Goal: Communication & Community: Answer question/provide support

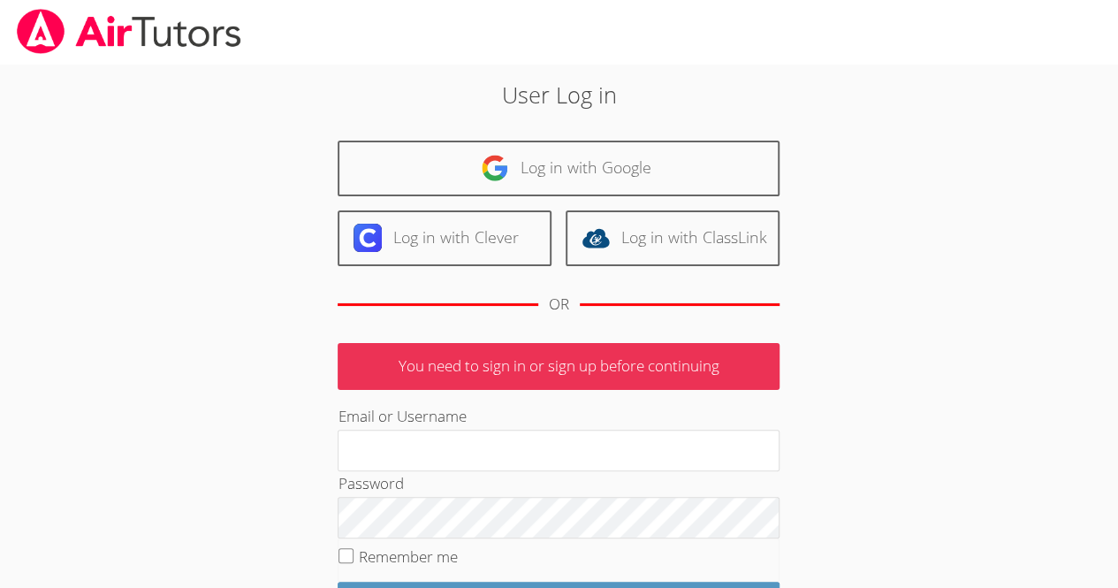
scroll to position [171, 0]
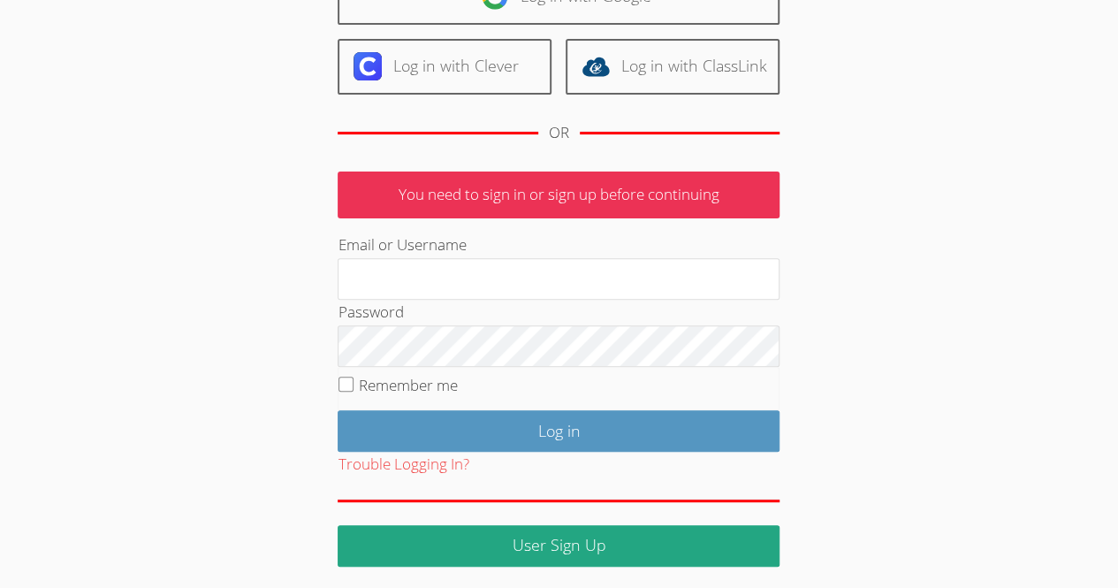
type input "[EMAIL_ADDRESS][DOMAIN_NAME]"
click at [348, 381] on input "Remember me" at bounding box center [345, 383] width 15 height 15
checkbox input "true"
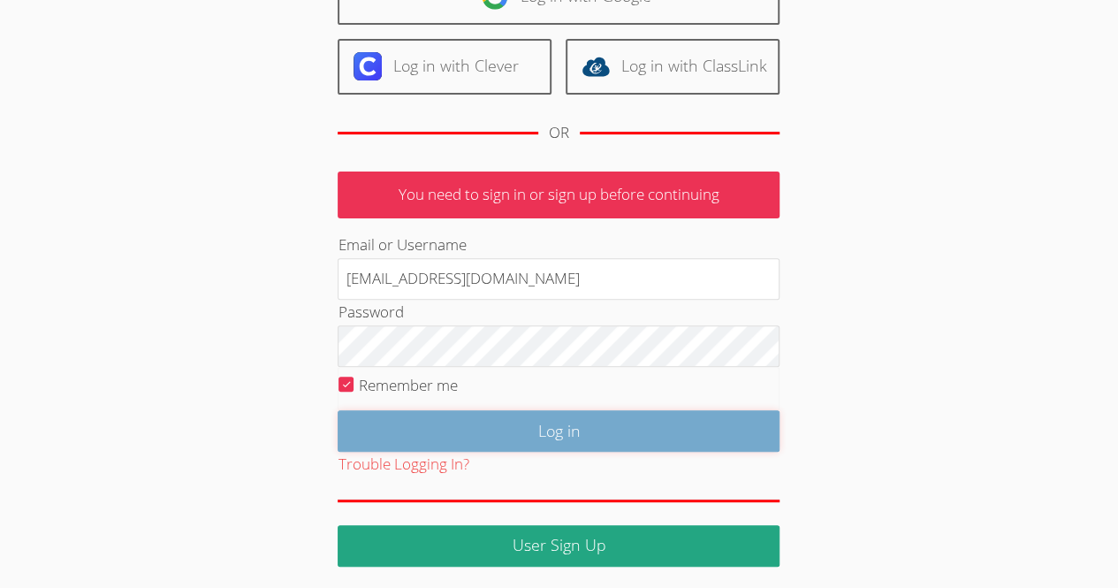
click at [538, 419] on input "Log in" at bounding box center [559, 431] width 442 height 42
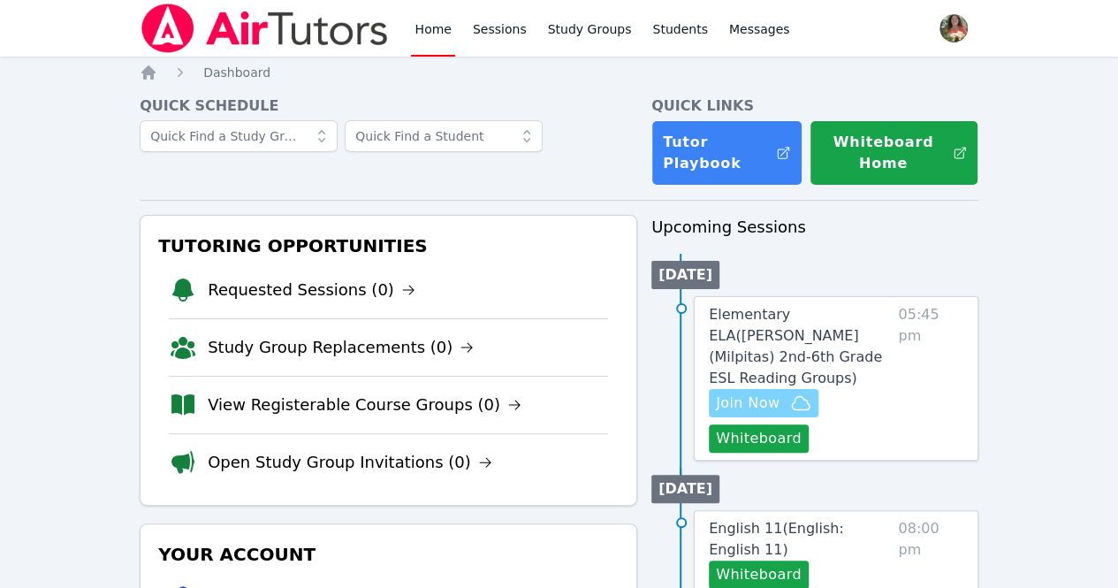
click at [755, 392] on span "Join Now" at bounding box center [748, 402] width 64 height 21
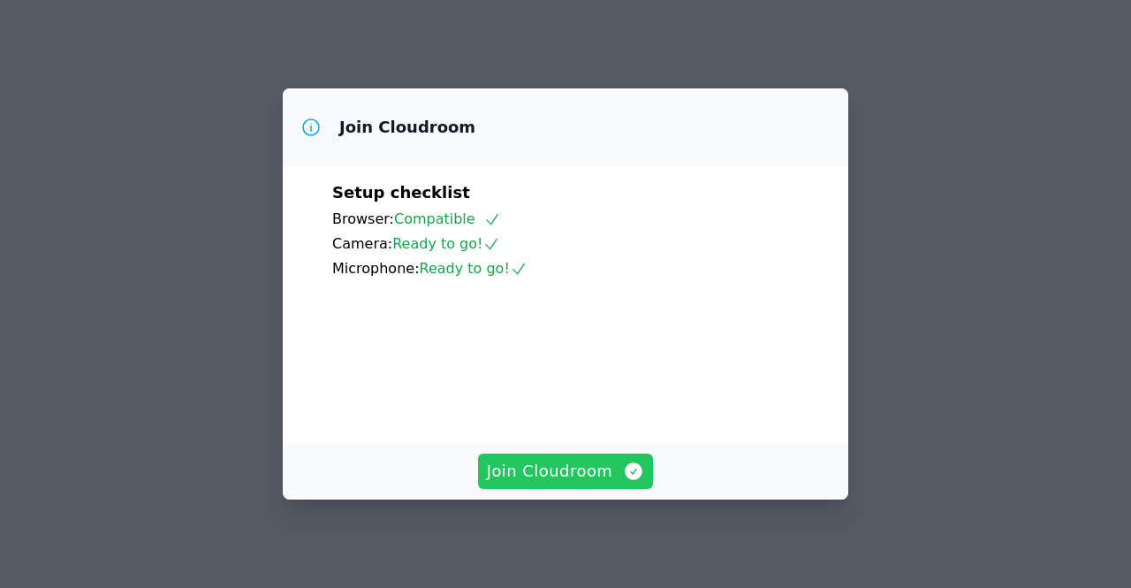
click at [567, 470] on span "Join Cloudroom" at bounding box center [566, 471] width 158 height 25
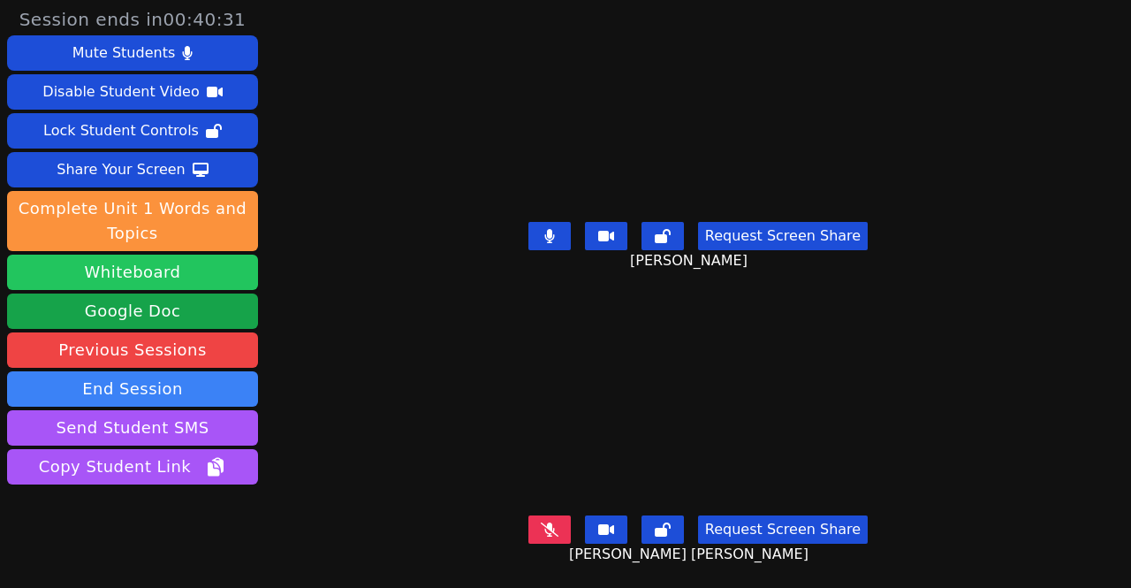
click at [219, 281] on button "Whiteboard" at bounding box center [132, 272] width 251 height 35
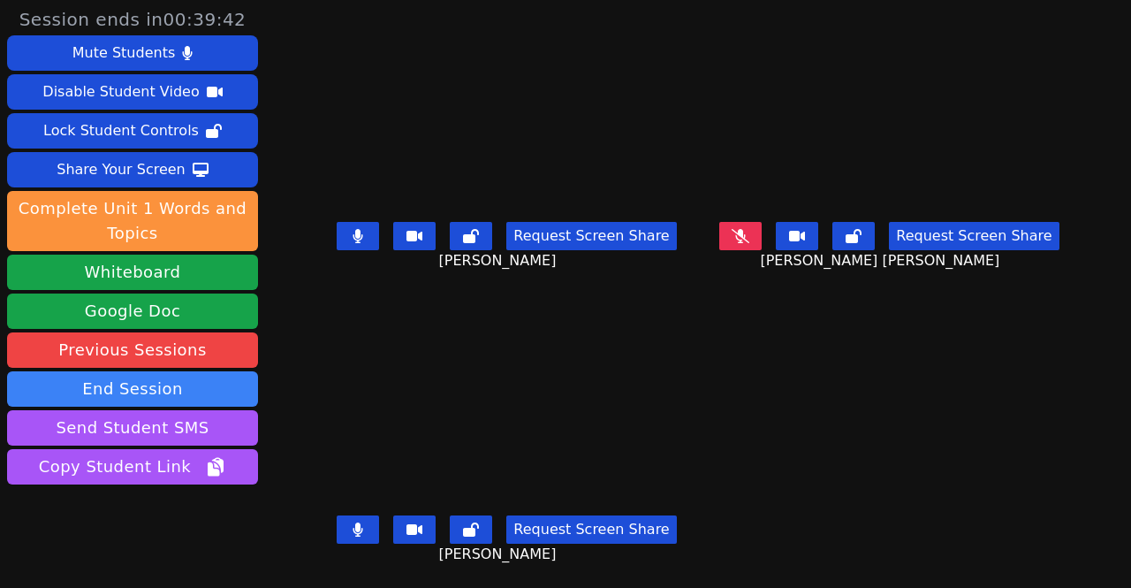
click at [359, 237] on button at bounding box center [358, 236] width 42 height 28
click at [353, 230] on icon at bounding box center [358, 236] width 10 height 14
click at [353, 522] on icon at bounding box center [358, 529] width 11 height 14
click at [737, 232] on icon at bounding box center [741, 236] width 18 height 14
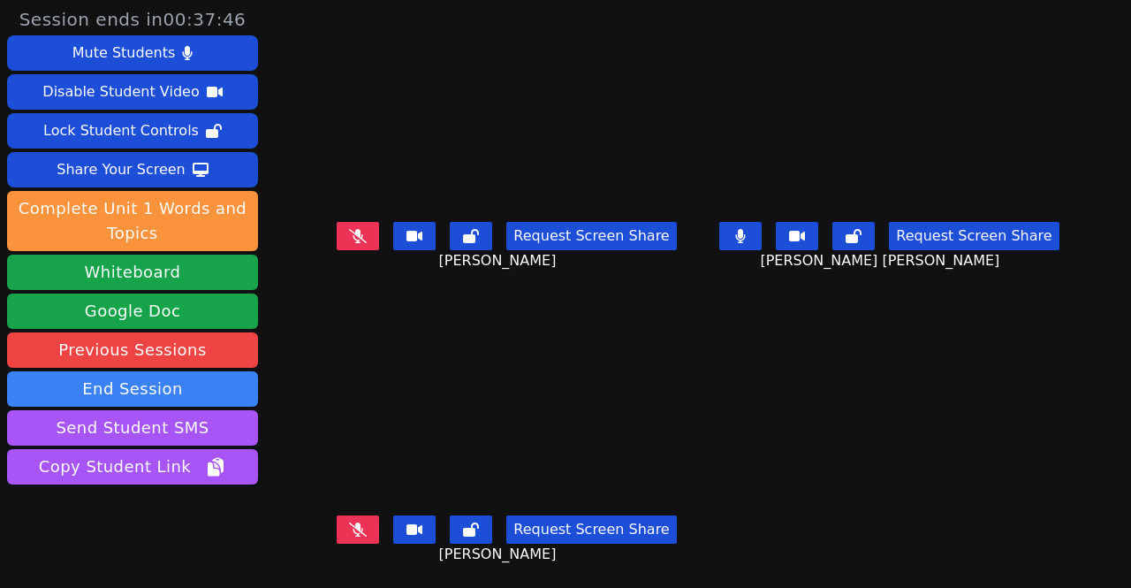
click at [737, 232] on button at bounding box center [740, 236] width 42 height 28
click at [352, 522] on icon at bounding box center [358, 529] width 18 height 14
click at [353, 522] on icon at bounding box center [358, 529] width 11 height 14
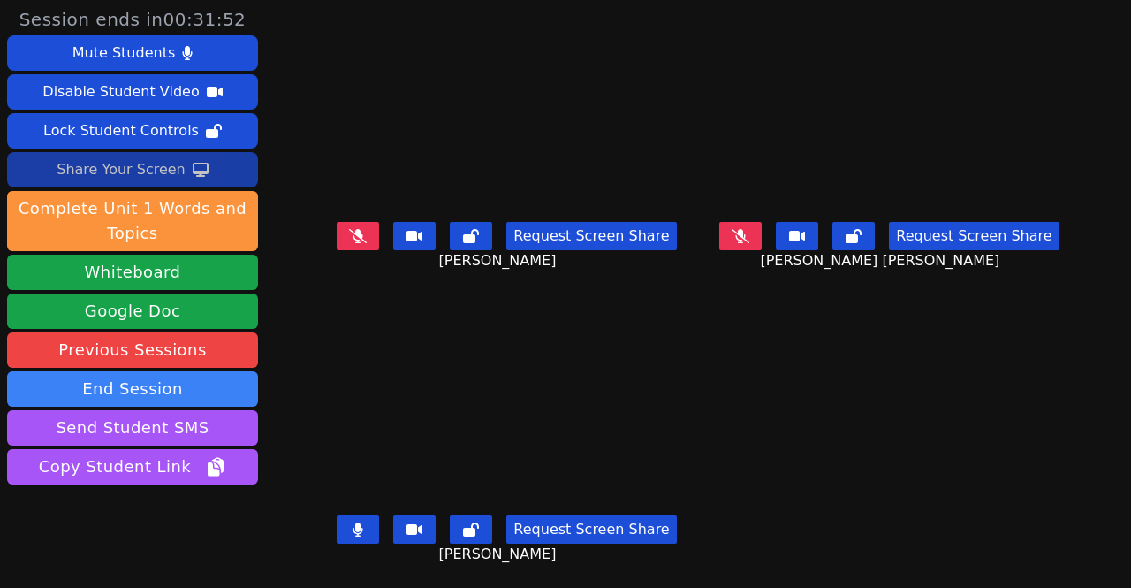
click at [145, 164] on div "Share Your Screen" at bounding box center [121, 170] width 129 height 28
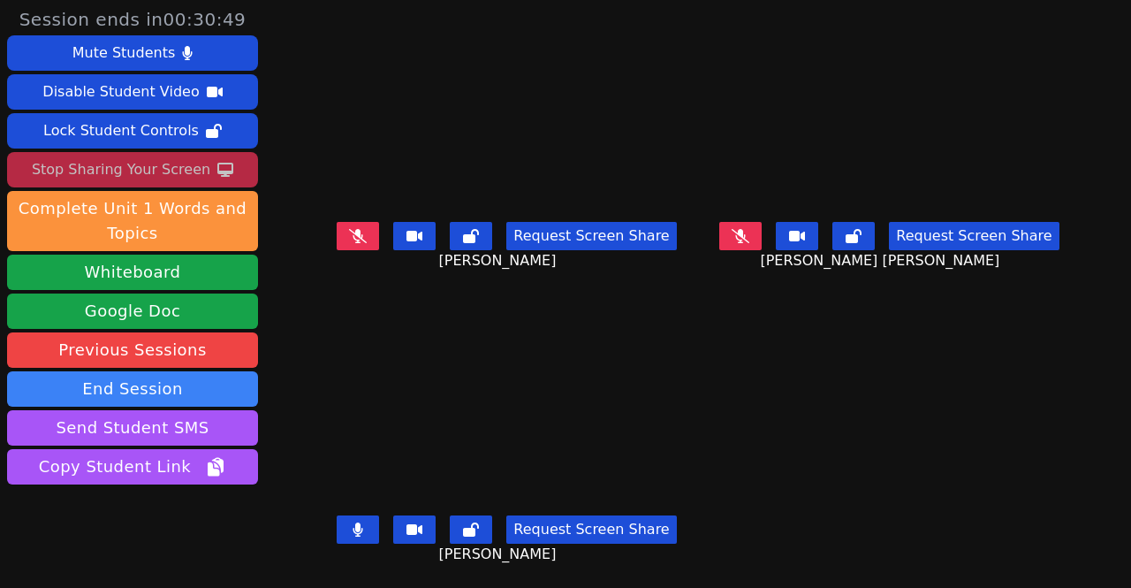
click at [353, 522] on icon at bounding box center [358, 529] width 10 height 14
click at [205, 165] on button "Stop Sharing Your Screen" at bounding box center [132, 169] width 251 height 35
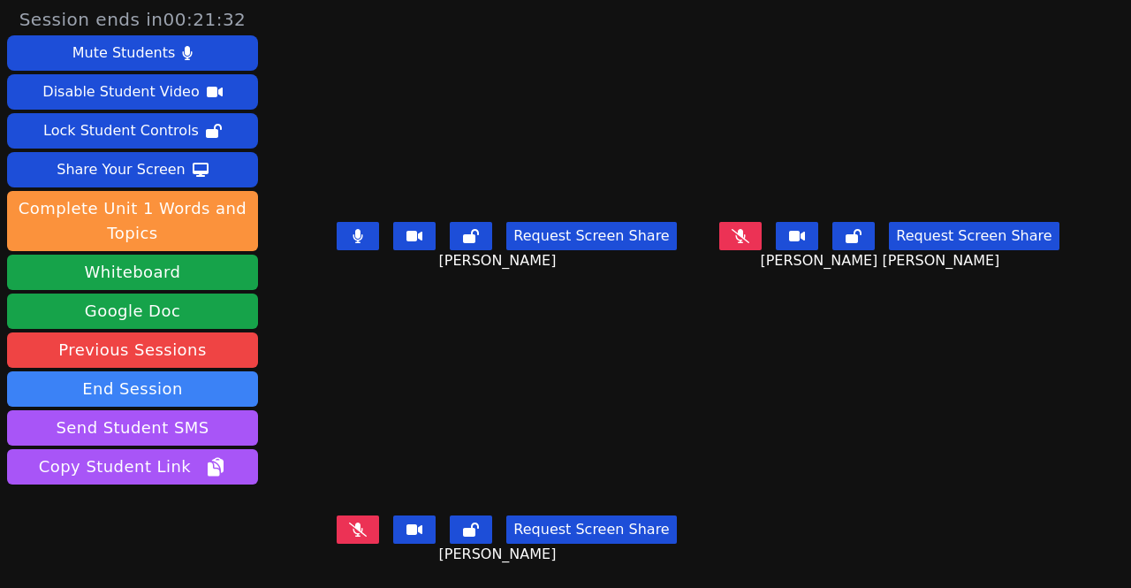
click at [353, 229] on icon at bounding box center [358, 236] width 10 height 14
click at [353, 522] on icon at bounding box center [358, 529] width 11 height 14
click at [349, 522] on icon at bounding box center [358, 529] width 18 height 14
drag, startPoint x: 352, startPoint y: 508, endPoint x: 340, endPoint y: -77, distance: 585.1
click at [340, 0] on html "Session ends in 00:16:27 Mute Students Disable Student Video Lock Student Contr…" at bounding box center [565, 294] width 1131 height 588
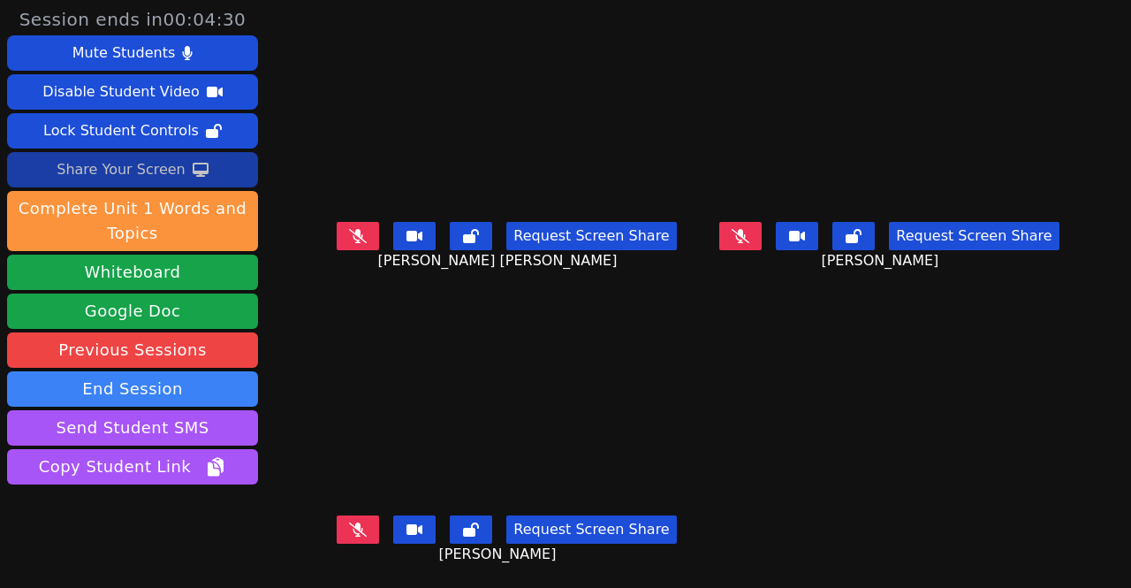
click at [179, 160] on button "Share Your Screen" at bounding box center [132, 169] width 251 height 35
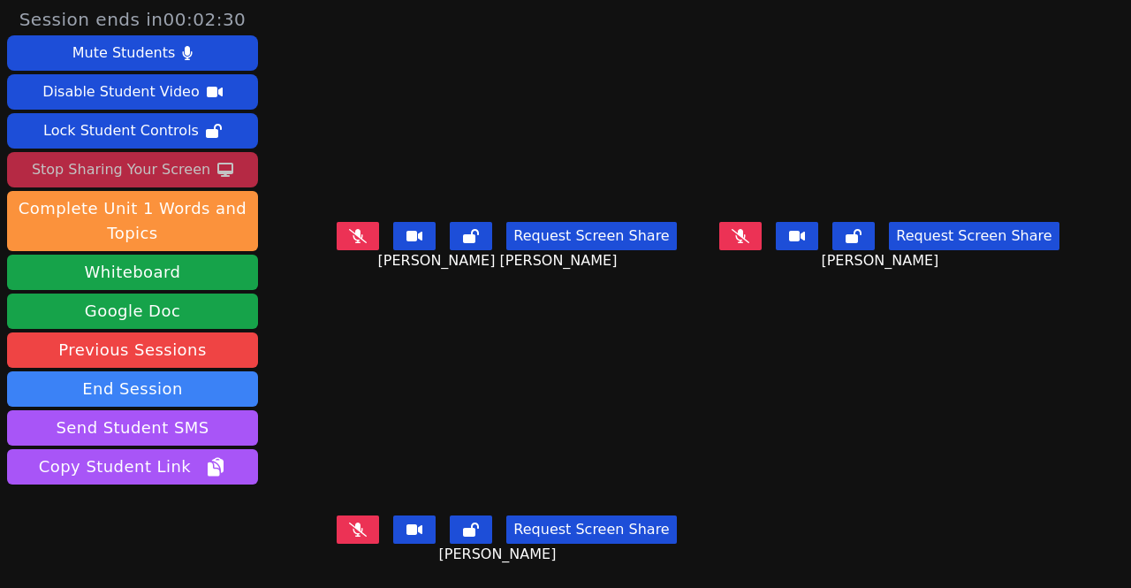
click at [126, 173] on div "Stop Sharing Your Screen" at bounding box center [121, 170] width 179 height 28
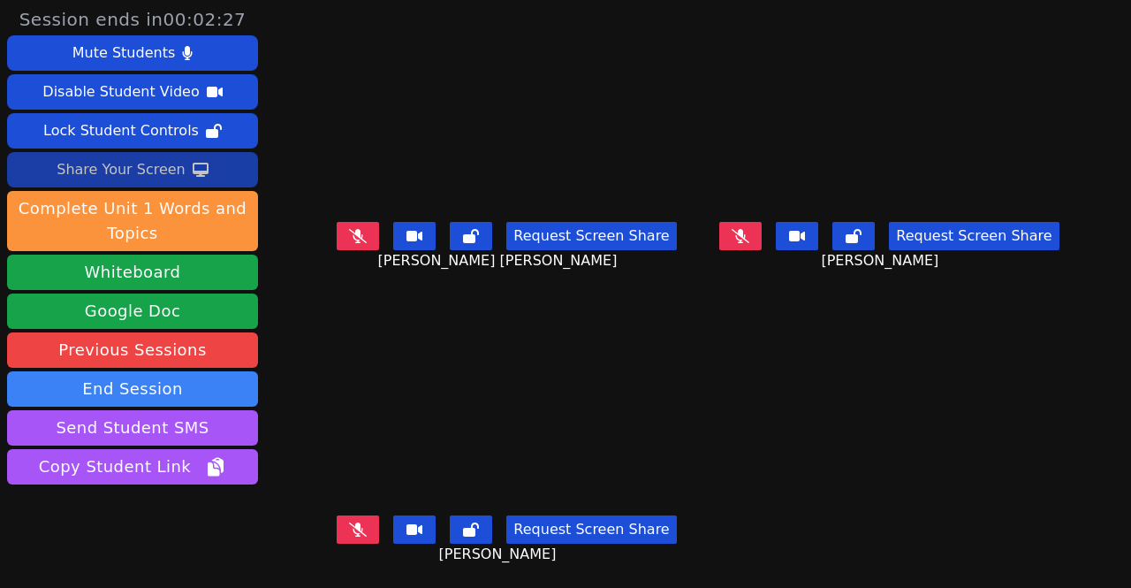
click at [349, 522] on icon at bounding box center [358, 529] width 18 height 14
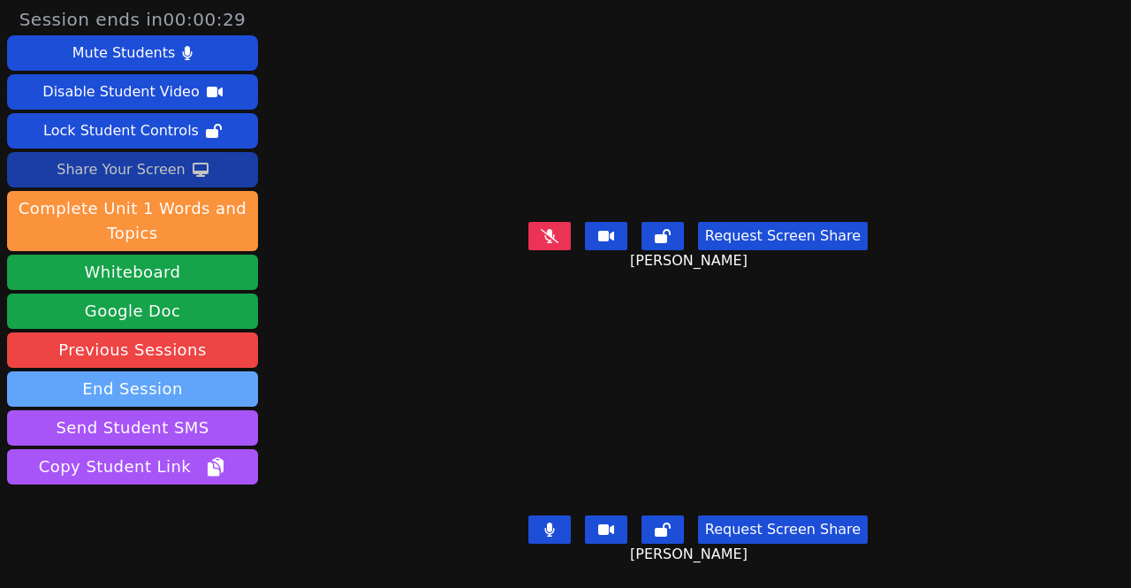
click at [171, 391] on button "End Session" at bounding box center [132, 388] width 251 height 35
